Goal: Transaction & Acquisition: Purchase product/service

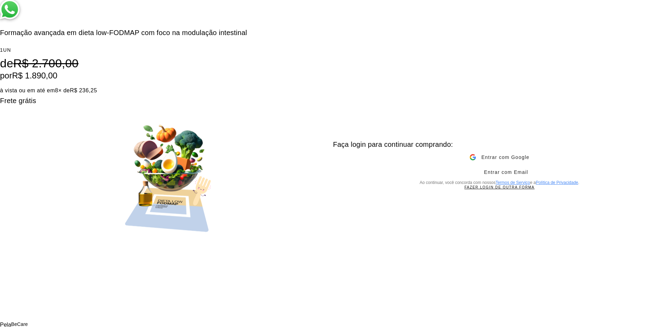
drag, startPoint x: 81, startPoint y: 119, endPoint x: 36, endPoint y: 67, distance: 69.4
click at [36, 67] on li "1 UN de R$ 2.700,00 por R$ 1.890,00 à vista ou em até em 8 × de R$ 236,25 Frete…" at bounding box center [166, 75] width 333 height 62
drag, startPoint x: 38, startPoint y: 69, endPoint x: 74, endPoint y: 120, distance: 62.7
click at [74, 106] on li "1 UN de R$ 2.700,00 por R$ 1.890,00 à vista ou em até em 8 × de R$ 236,25 Frete…" at bounding box center [166, 75] width 333 height 62
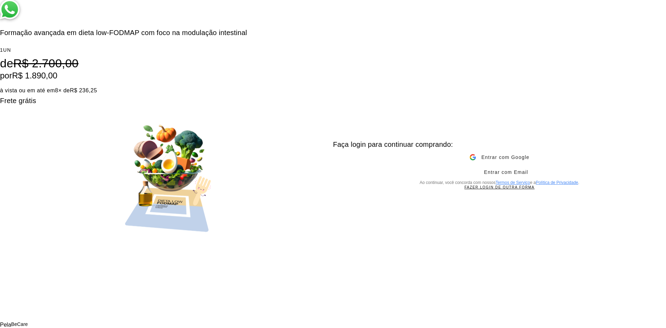
click at [75, 106] on h6 "Frete grátis" at bounding box center [166, 100] width 333 height 11
drag, startPoint x: 85, startPoint y: 122, endPoint x: 31, endPoint y: 76, distance: 72.1
click at [31, 76] on div "F o r m a ç ã o a v a n ç a d a e m d i e t a l o w - F O D M A P c o m f o c o…" at bounding box center [166, 164] width 333 height 328
drag, startPoint x: 33, startPoint y: 72, endPoint x: 88, endPoint y: 130, distance: 80.0
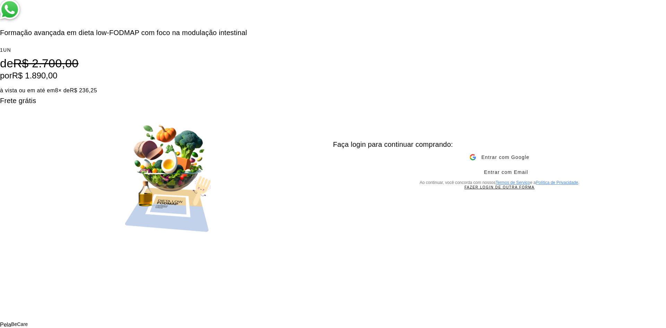
click at [88, 130] on div "F o r m a ç ã o a v a n ç a d a e m d i e t a l o w - F O D M A P c o m f o c o…" at bounding box center [166, 164] width 333 height 328
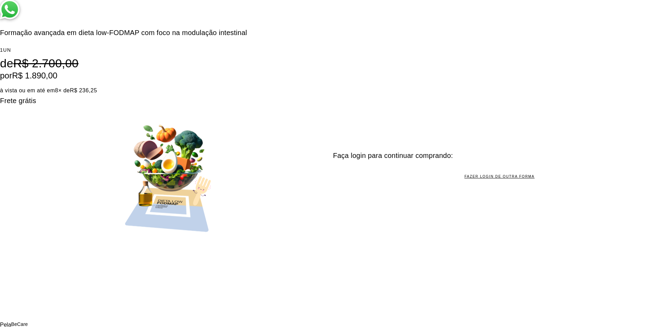
drag, startPoint x: 0, startPoint y: 0, endPoint x: 163, endPoint y: 116, distance: 200.1
click at [163, 106] on li "1 UN de R$ 2.700,00 por R$ 1.890,00 à vista ou em até em 8 × de R$ 236,25 Frete…" at bounding box center [166, 75] width 333 height 62
